Goal: Navigation & Orientation: Find specific page/section

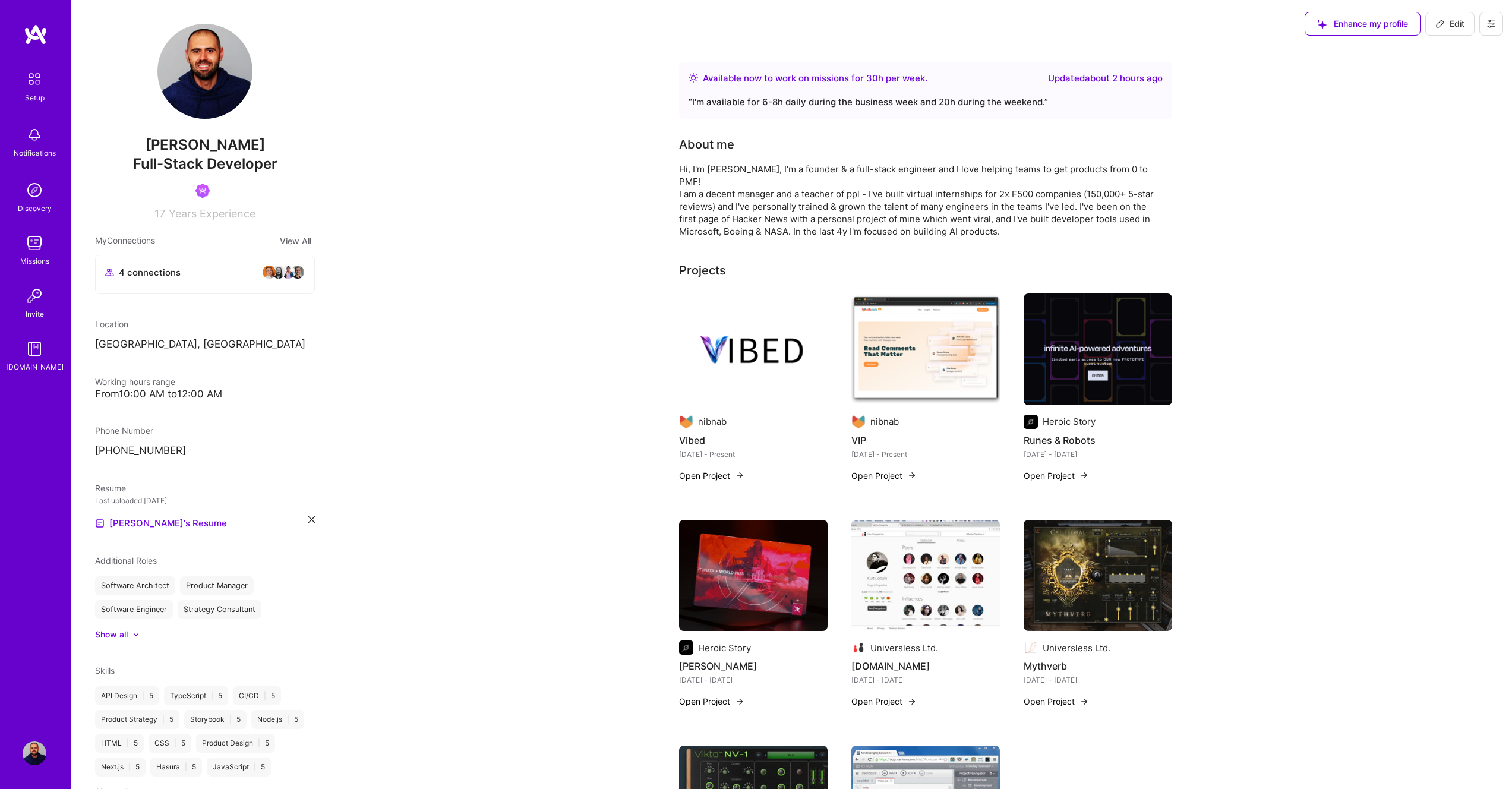
click at [30, 251] on img at bounding box center [35, 243] width 24 height 24
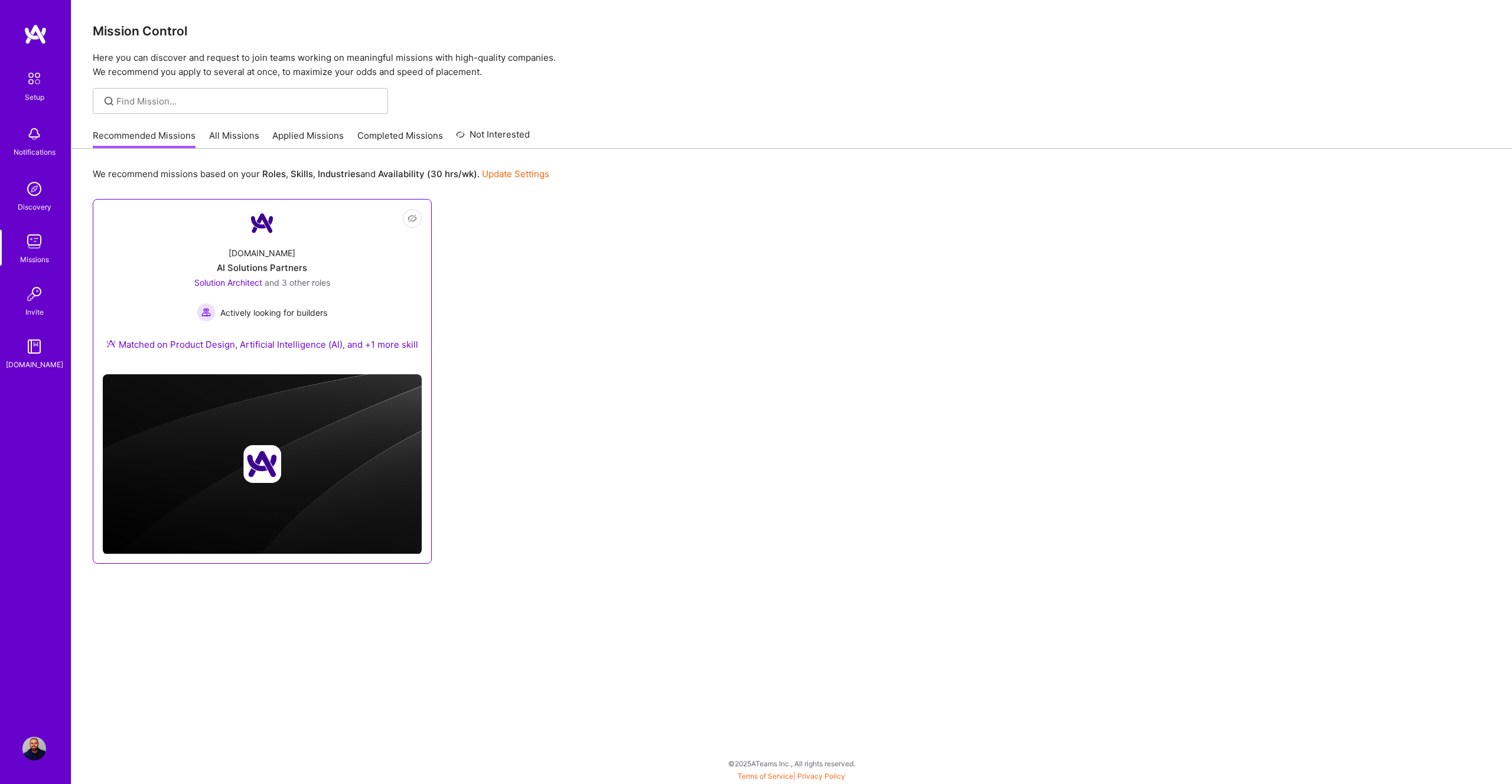
click at [263, 256] on div "[DOMAIN_NAME]" at bounding box center [261, 253] width 66 height 13
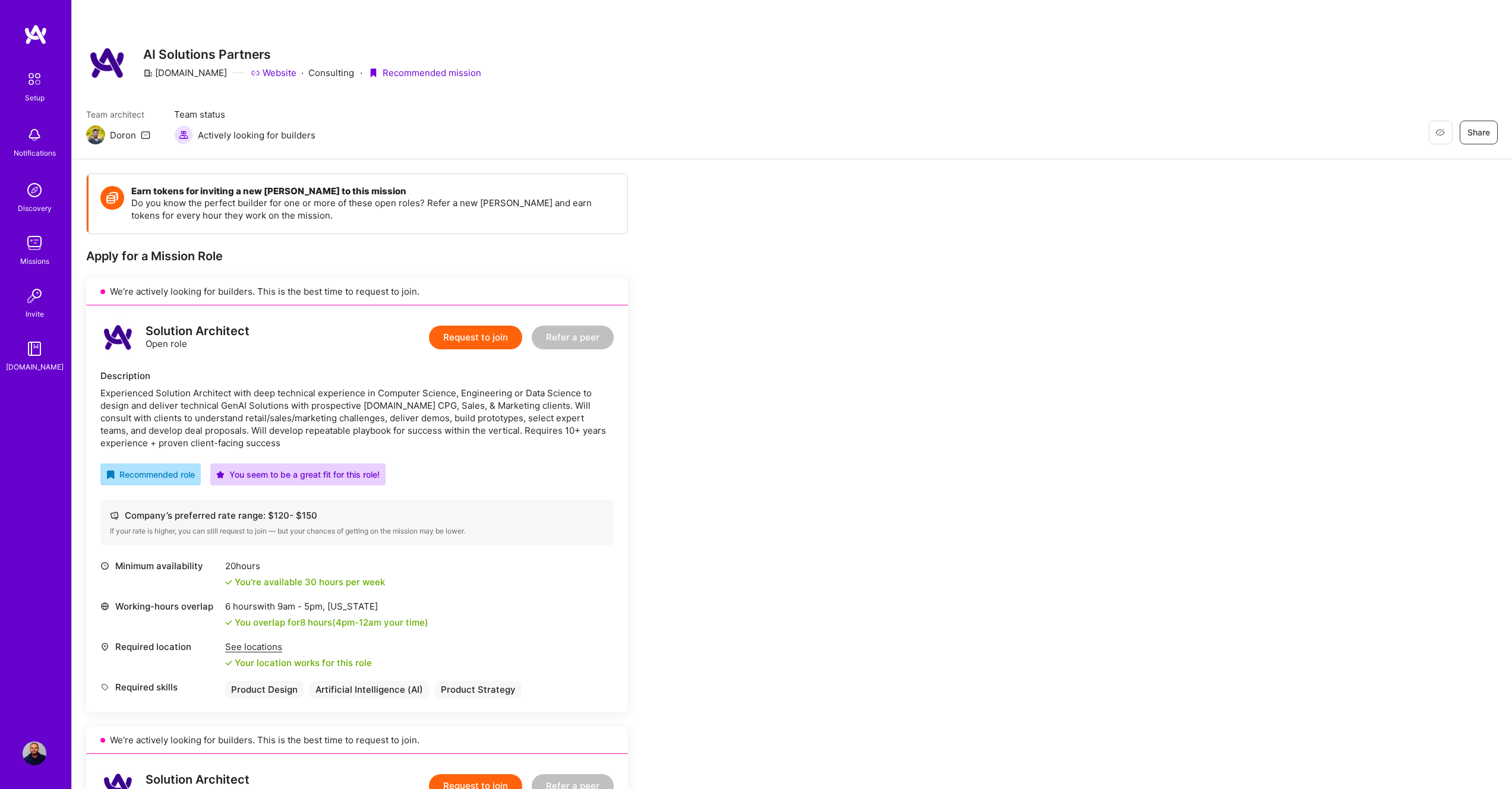
click at [189, 203] on p "Do you know the perfect builder for one or more of these open roles? Refer a ne…" at bounding box center [373, 209] width 484 height 25
click at [177, 204] on p "Do you know the perfect builder for one or more of these open roles? Refer a ne…" at bounding box center [373, 209] width 484 height 25
click at [115, 197] on img at bounding box center [113, 198] width 24 height 24
click at [244, 209] on p "Do you know the perfect builder for one or more of these open roles? Refer a ne…" at bounding box center [373, 209] width 484 height 25
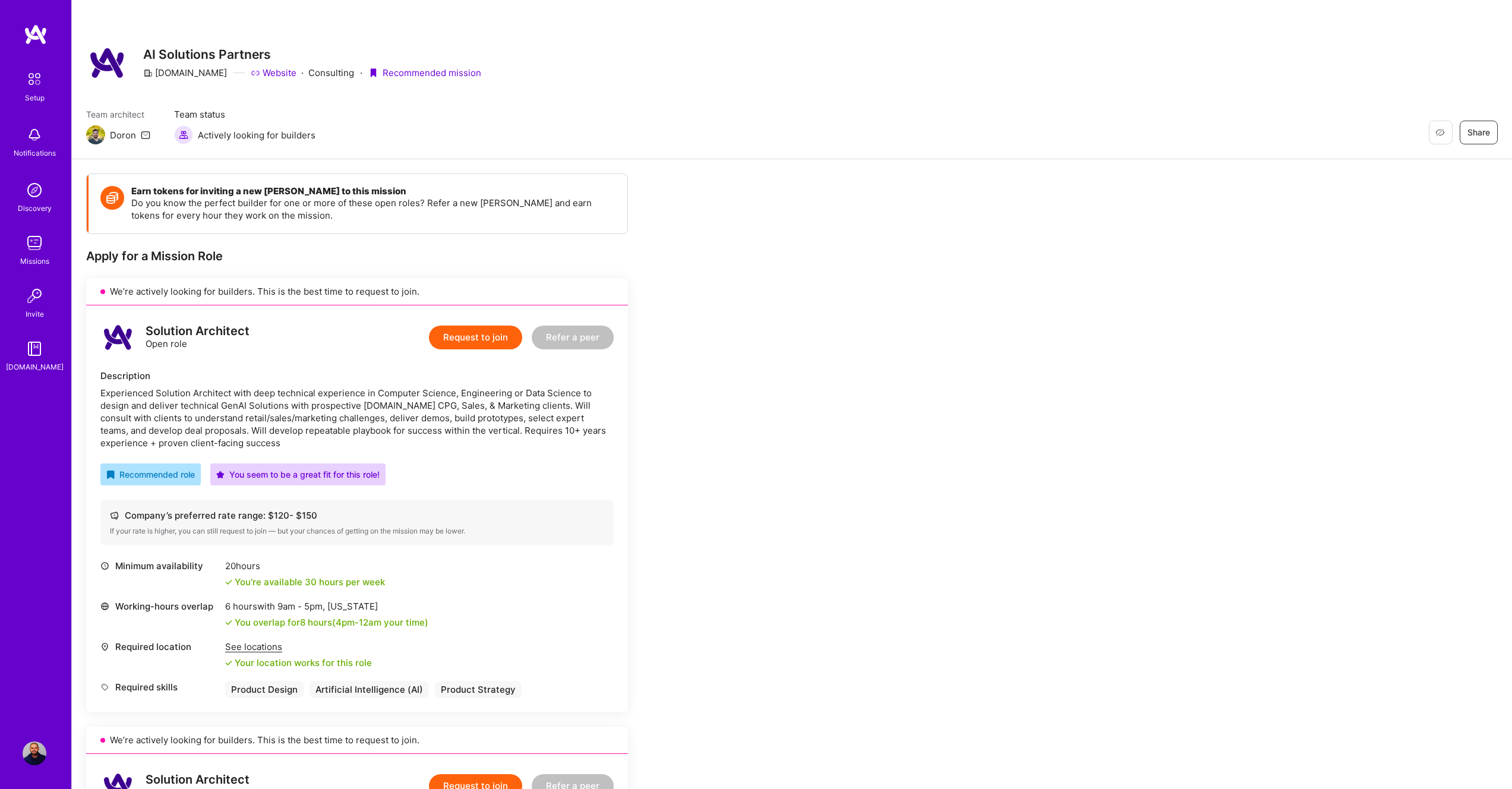
click at [108, 198] on img at bounding box center [113, 198] width 24 height 24
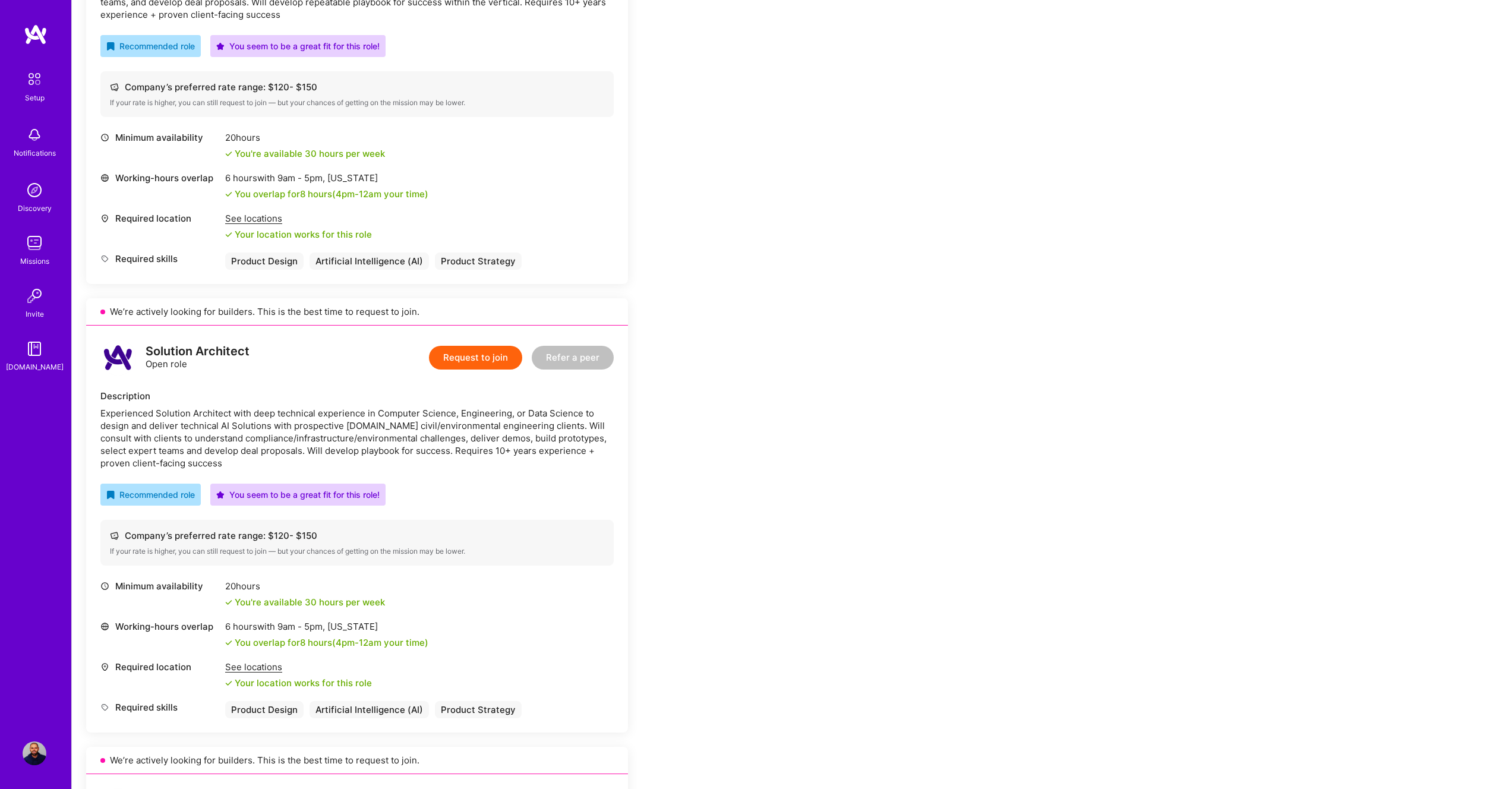
scroll to position [613, 0]
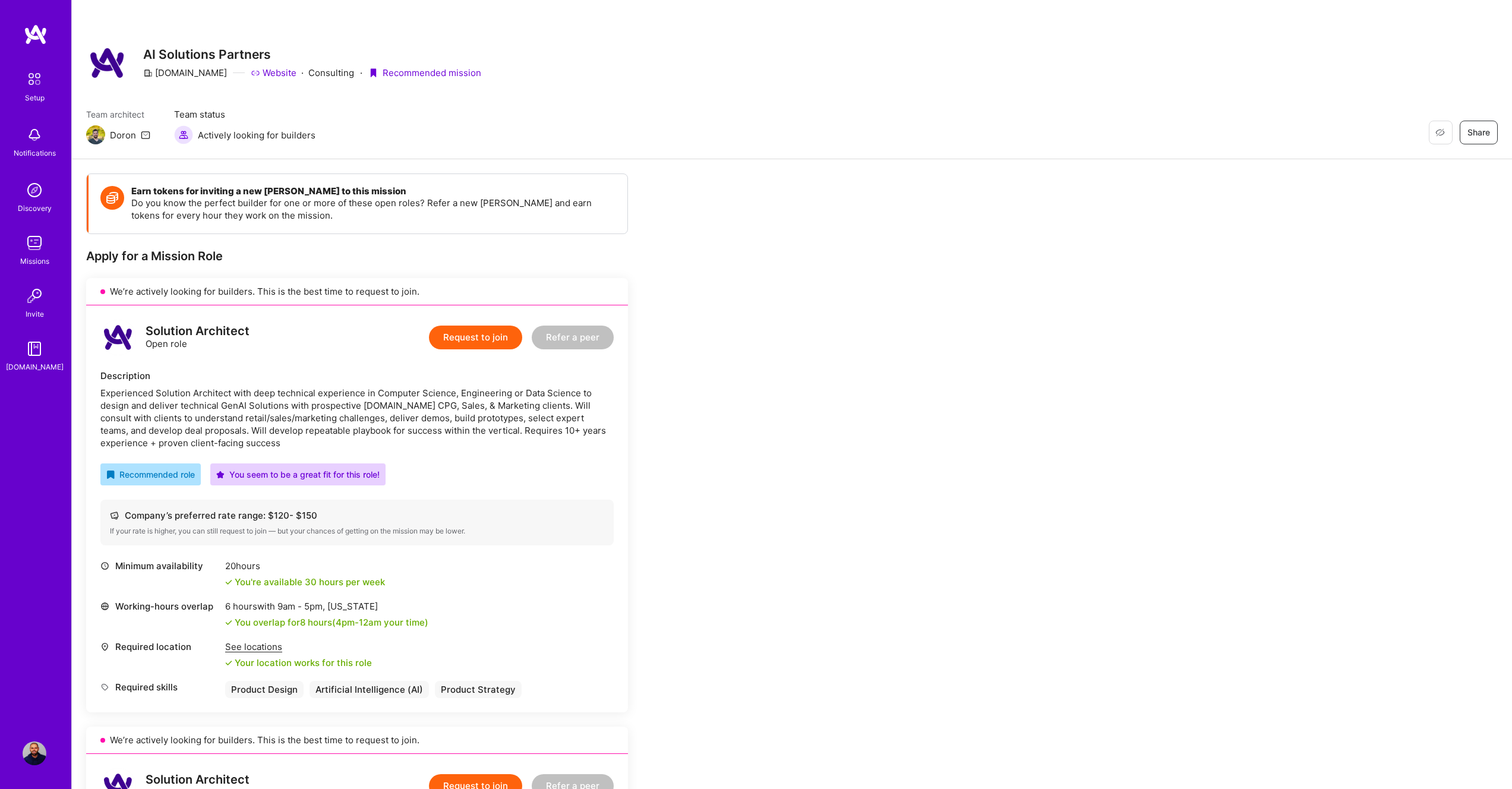
click at [7, 443] on div "Setup Notifications Discovery Missions Invite [DOMAIN_NAME]" at bounding box center [35, 375] width 71 height 701
click at [28, 437] on div "Setup Notifications Discovery Missions Invite [DOMAIN_NAME]" at bounding box center [35, 375] width 71 height 701
click at [29, 436] on div "Setup Notifications Discovery Missions Invite [DOMAIN_NAME]" at bounding box center [35, 375] width 71 height 701
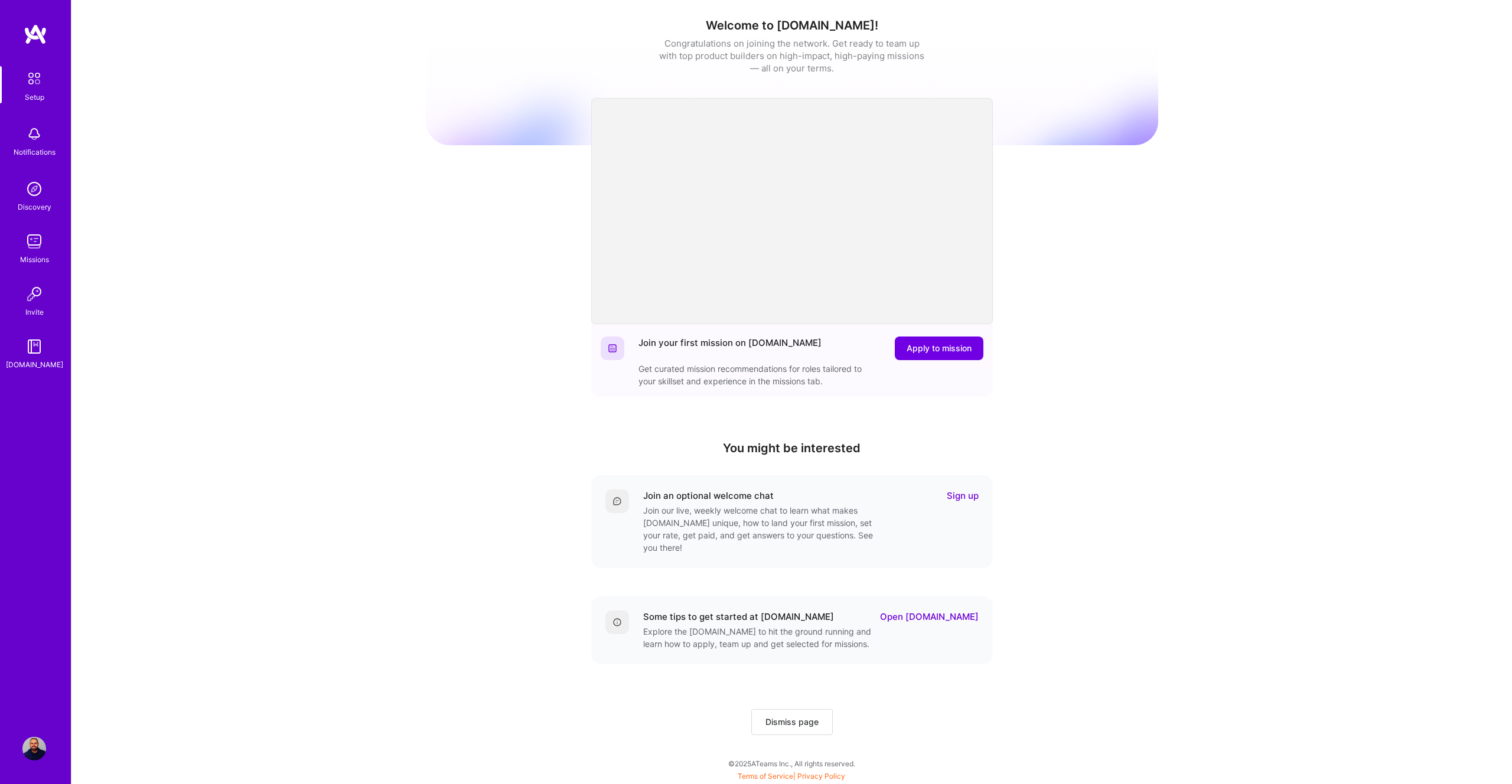
click at [178, 366] on div "Welcome to A.Team! Congratulations on joining the network. Get ready to team up…" at bounding box center [792, 388] width 1440 height 777
click at [40, 745] on img at bounding box center [34, 748] width 24 height 24
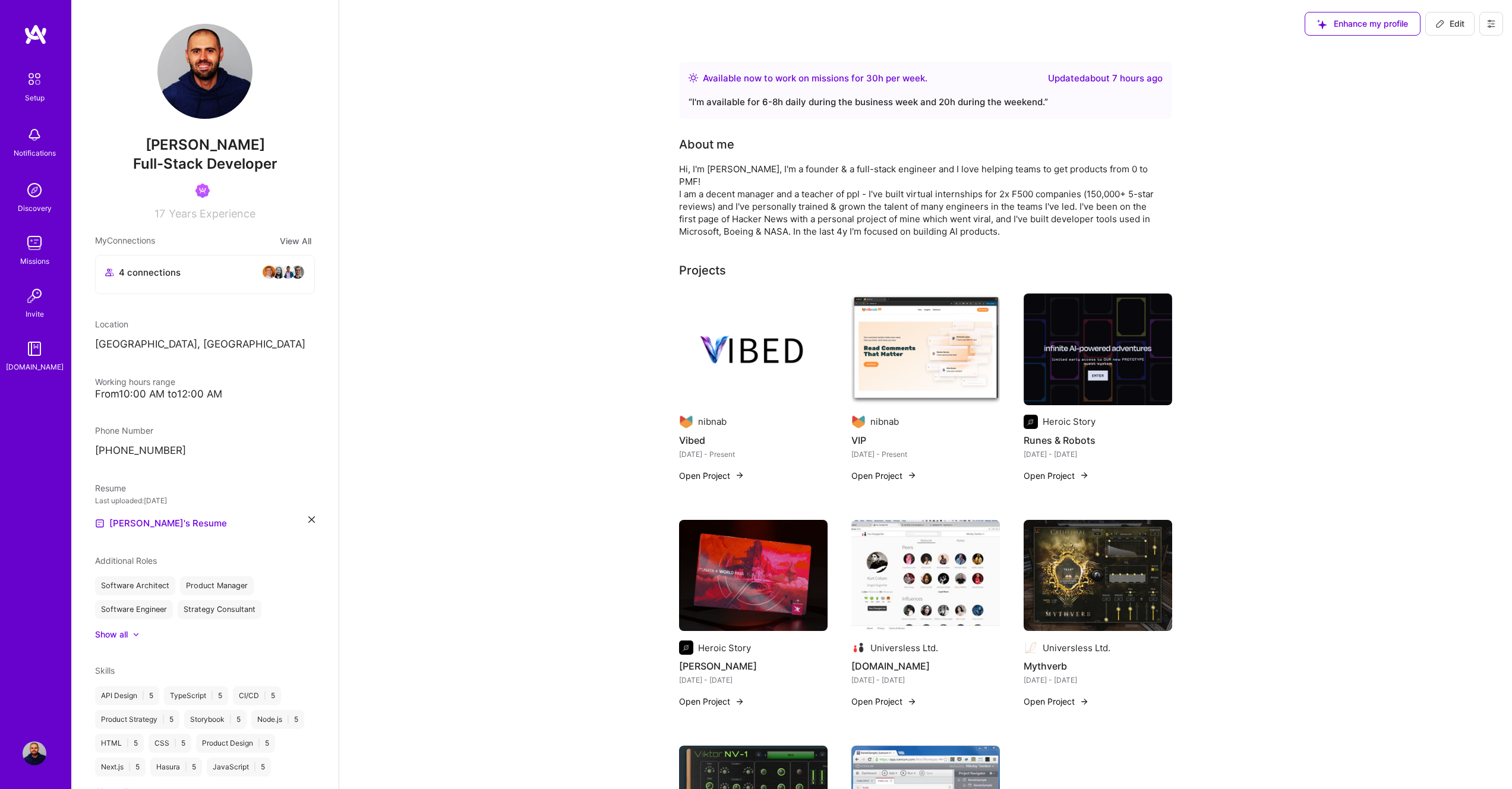
click at [1498, 26] on button at bounding box center [1491, 24] width 24 height 24
